Goal: Information Seeking & Learning: Check status

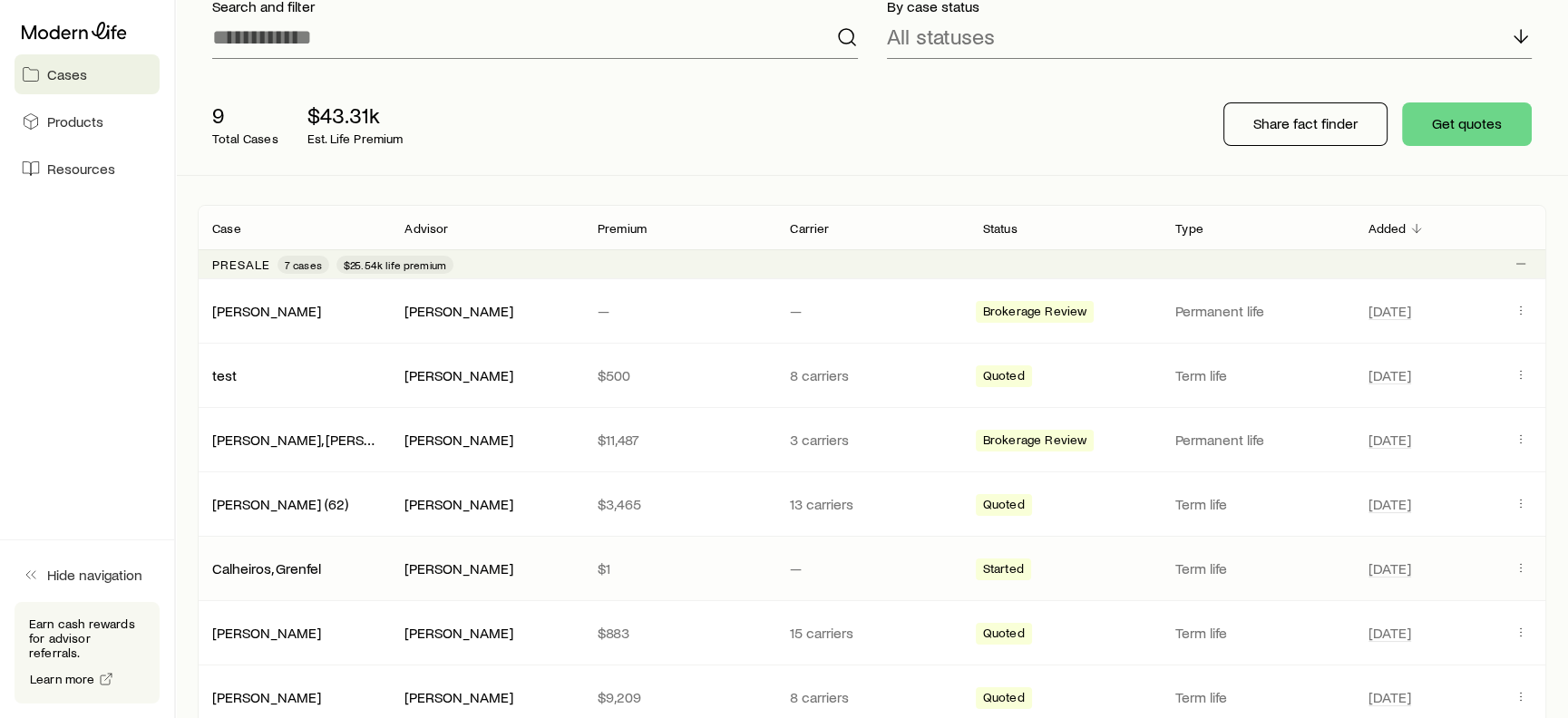
scroll to position [181, 0]
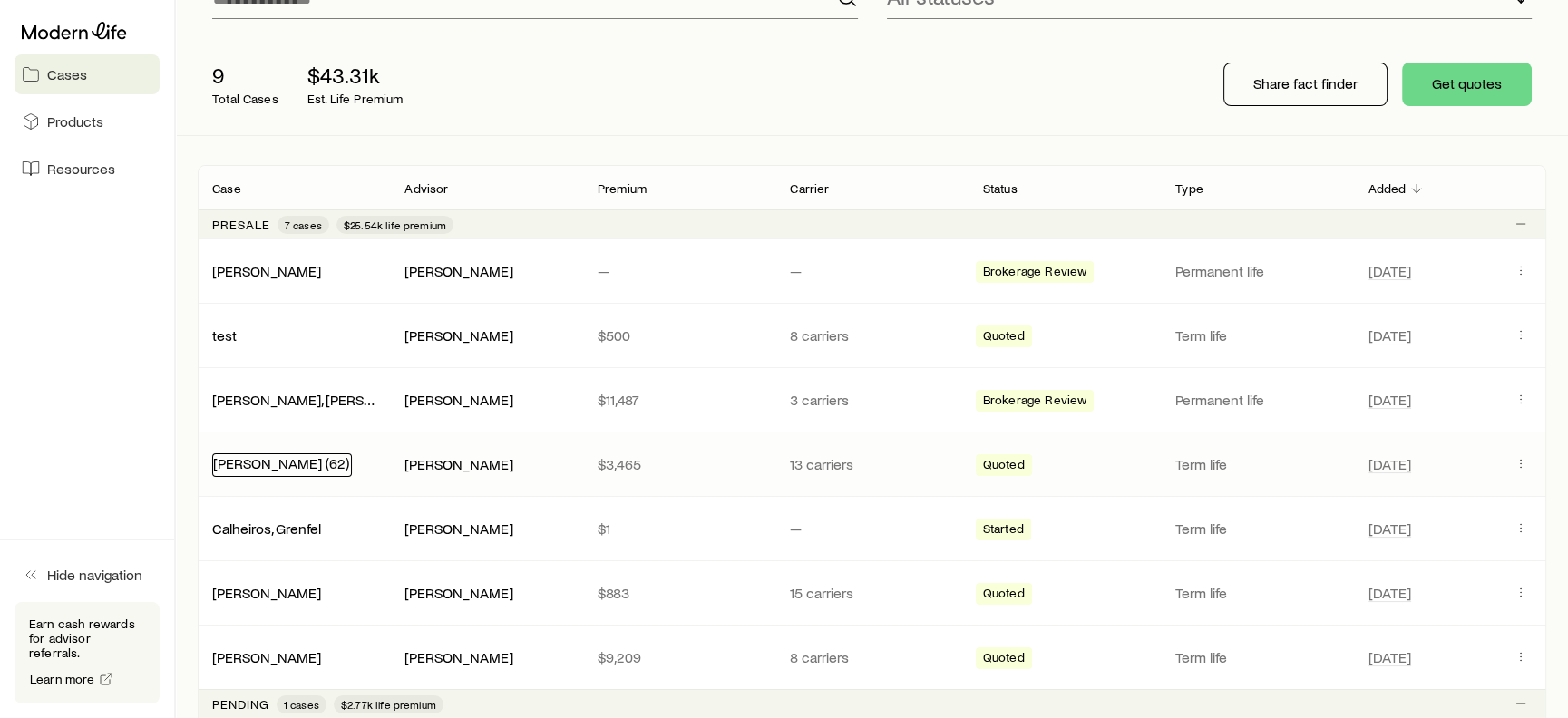
click at [250, 468] on link "[PERSON_NAME] (62)" at bounding box center [281, 463] width 136 height 17
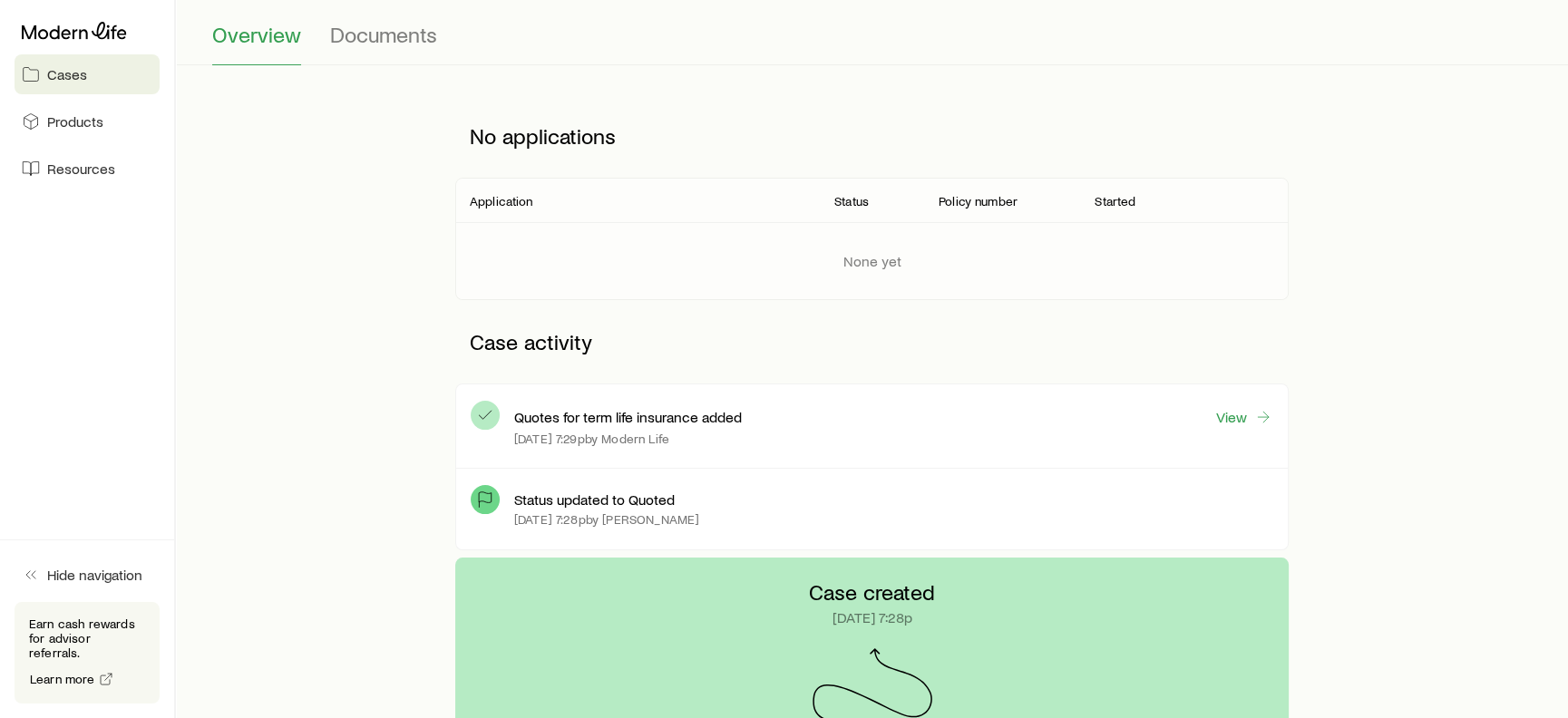
scroll to position [156, 0]
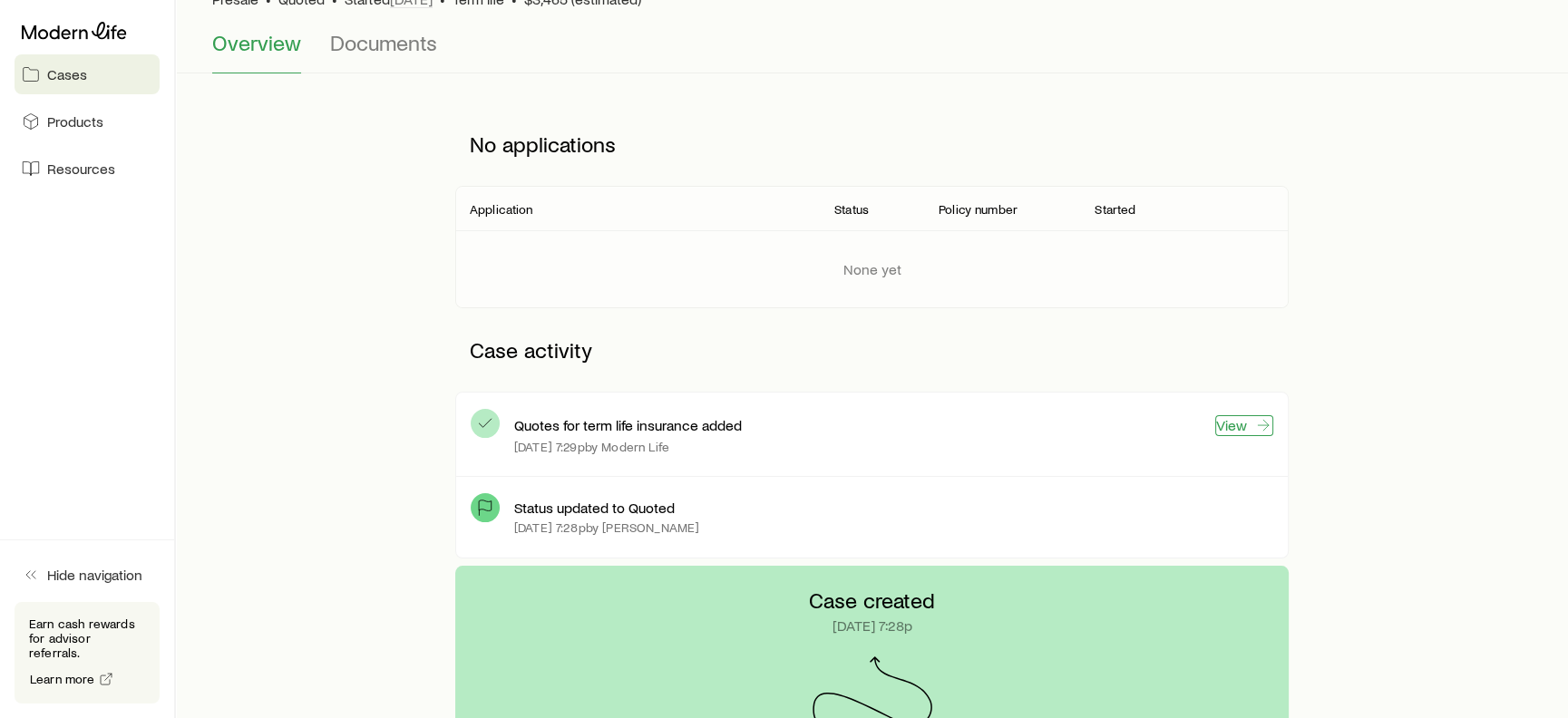
click at [1229, 425] on link "View" at bounding box center [1244, 426] width 58 height 21
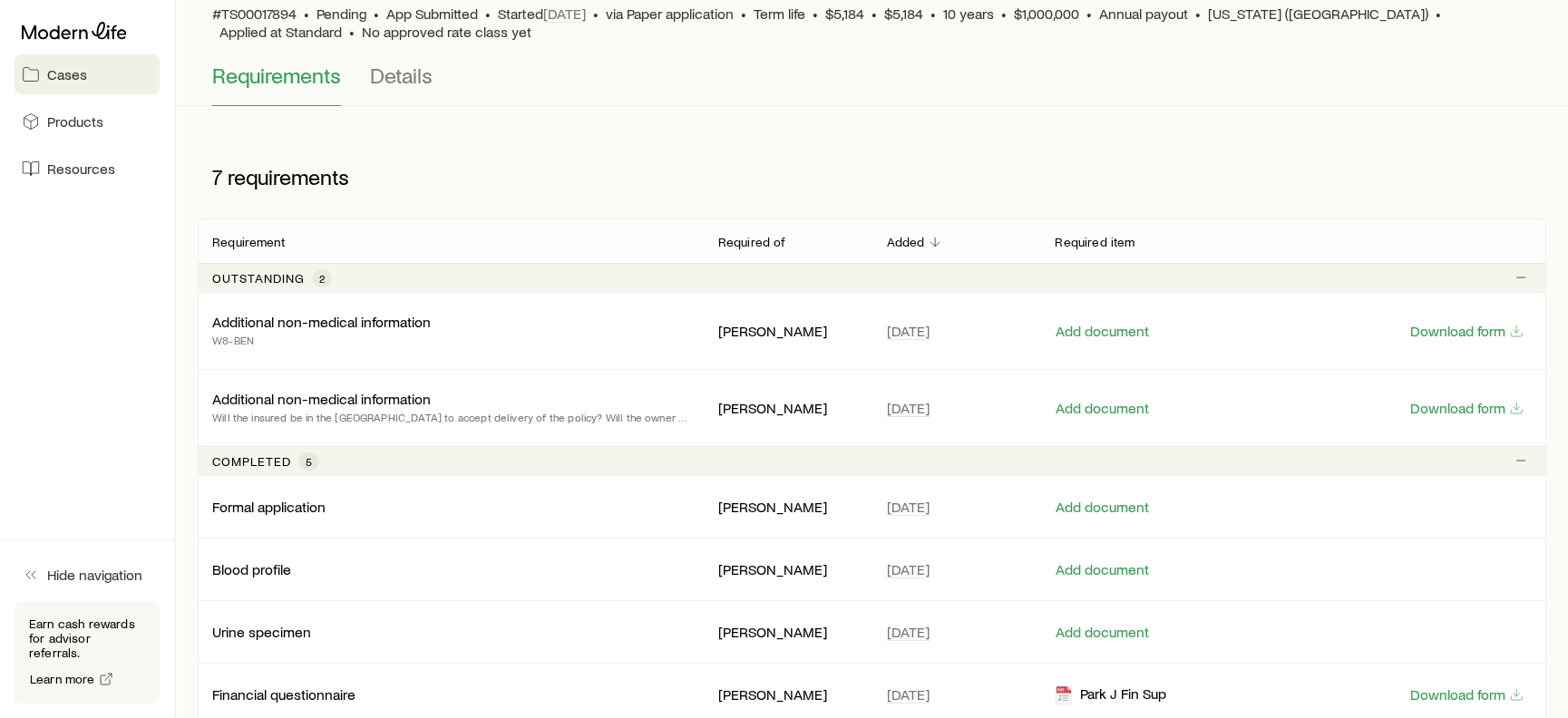
scroll to position [181, 0]
